Goal: Check status: Check status

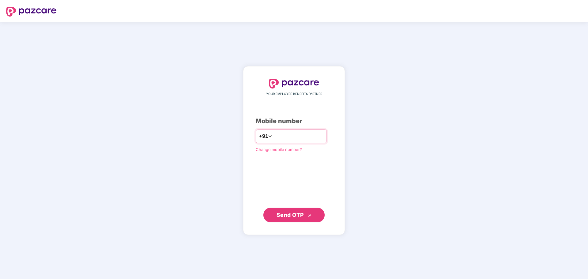
drag, startPoint x: 93, startPoint y: 0, endPoint x: 275, endPoint y: 136, distance: 226.8
click at [275, 136] on input "number" at bounding box center [298, 136] width 50 height 10
drag, startPoint x: 303, startPoint y: 136, endPoint x: 294, endPoint y: 136, distance: 8.9
click at [294, 136] on input "**********" at bounding box center [298, 136] width 50 height 10
click at [305, 136] on input "**********" at bounding box center [298, 136] width 50 height 10
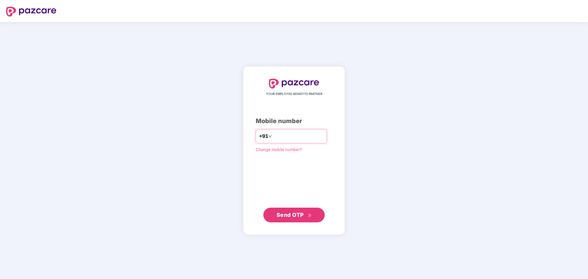
click at [300, 135] on input "**********" at bounding box center [298, 136] width 50 height 10
type input "*"
type input "**********"
click at [291, 216] on span "Send OTP" at bounding box center [289, 214] width 27 height 6
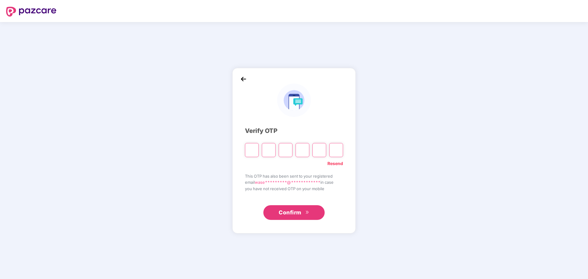
type input "*"
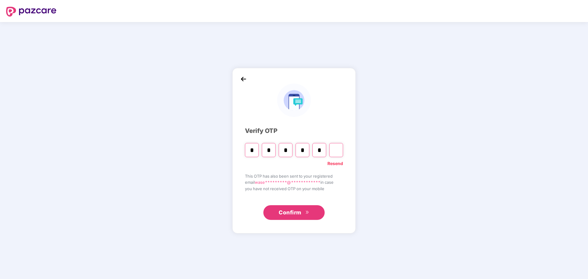
type input "*"
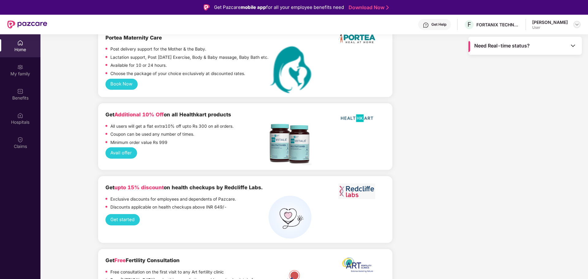
click at [577, 25] on img at bounding box center [576, 24] width 5 height 5
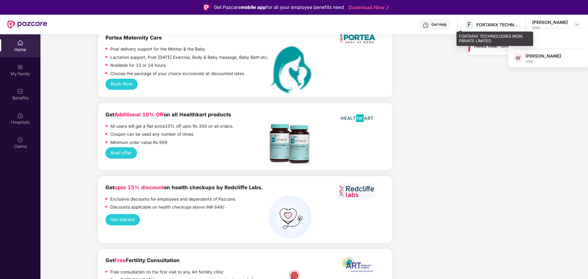
click at [485, 26] on div "FORTANIX TECHNOLOGIES INDIA PRIVATE LIMITED" at bounding box center [497, 25] width 43 height 6
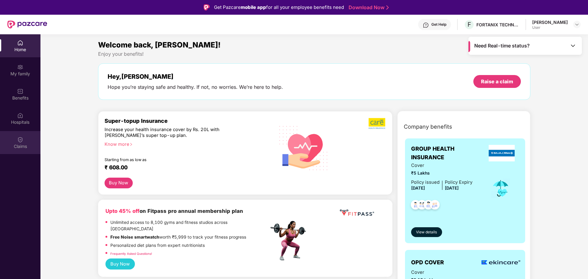
click at [19, 146] on div "Claims" at bounding box center [20, 146] width 40 height 6
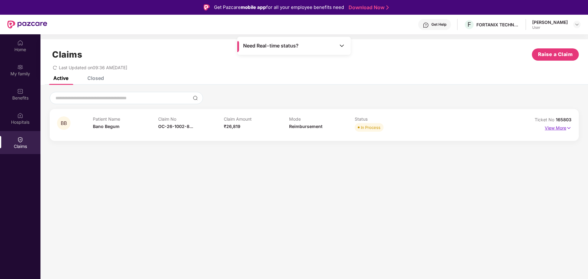
click at [554, 127] on p "View More" at bounding box center [557, 127] width 27 height 8
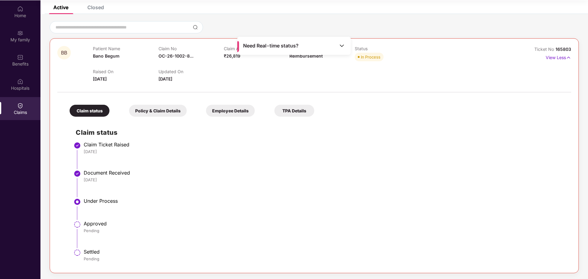
scroll to position [34, 0]
click at [154, 110] on div "Policy & Claim Details" at bounding box center [158, 110] width 58 height 12
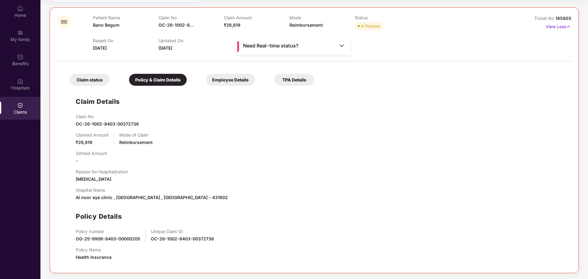
scroll to position [68, 0]
click at [229, 80] on div "Employee Details" at bounding box center [230, 80] width 49 height 12
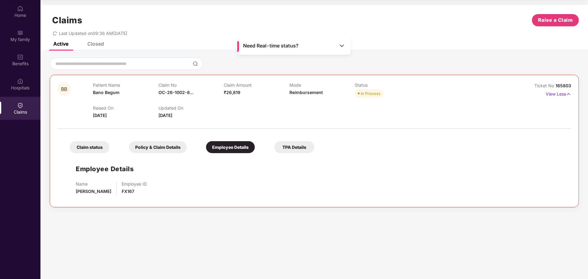
scroll to position [0, 0]
click at [289, 147] on div "TPA Details" at bounding box center [294, 147] width 40 height 12
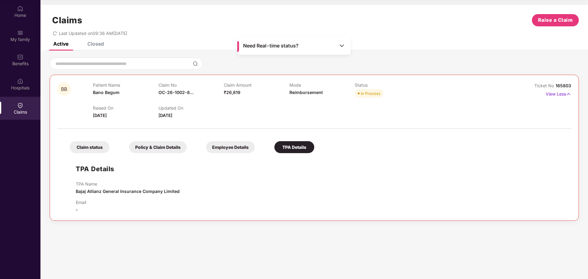
click at [88, 148] on div "Claim status" at bounding box center [90, 147] width 40 height 12
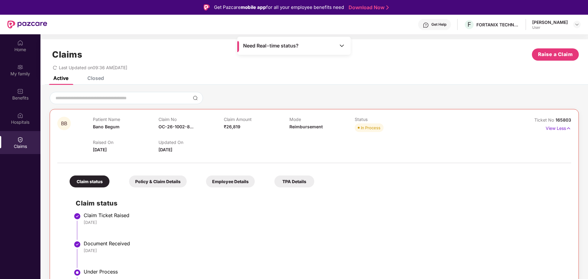
click at [293, 46] on span "Need Real-time status?" at bounding box center [270, 46] width 55 height 6
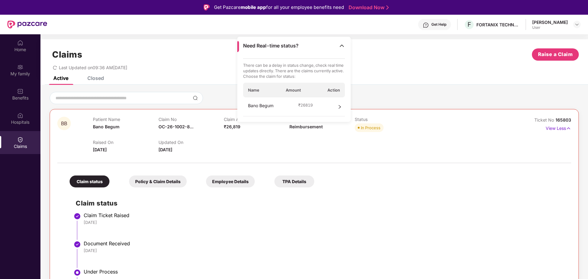
click at [339, 108] on icon "right" at bounding box center [339, 107] width 4 height 4
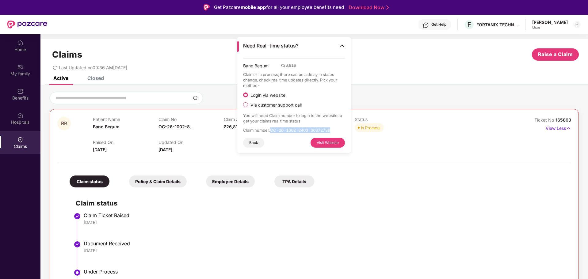
drag, startPoint x: 271, startPoint y: 131, endPoint x: 340, endPoint y: 127, distance: 69.6
click at [340, 127] on p "Claim number : OC-26-1002-8403-00372736" at bounding box center [294, 130] width 102 height 6
drag, startPoint x: 244, startPoint y: 116, endPoint x: 335, endPoint y: 126, distance: 91.8
click at [335, 126] on div "Bano Begum ₹ 26,819 Claim is in process, there can be a delay in status change,…" at bounding box center [294, 103] width 102 height 89
copy div "You will need Claim number to login to the website to get your claims real time…"
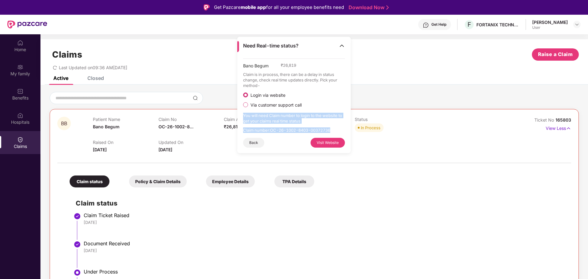
click at [326, 141] on button "Visit Website" at bounding box center [327, 143] width 34 height 10
click at [396, 201] on h2 "Claim status" at bounding box center [320, 203] width 489 height 10
drag, startPoint x: 254, startPoint y: 143, endPoint x: 258, endPoint y: 164, distance: 21.8
click at [258, 164] on main "Need Real-time status? Bano Begum ₹ 26,819 Claim is in process, there can be a …" at bounding box center [313, 173] width 547 height 279
